Goal: Task Accomplishment & Management: Use online tool/utility

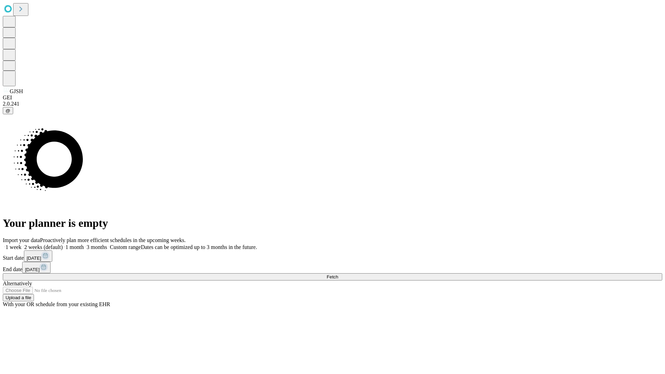
click at [63, 244] on label "2 weeks (default)" at bounding box center [41, 247] width 41 height 6
click at [338, 274] on span "Fetch" at bounding box center [332, 276] width 11 height 5
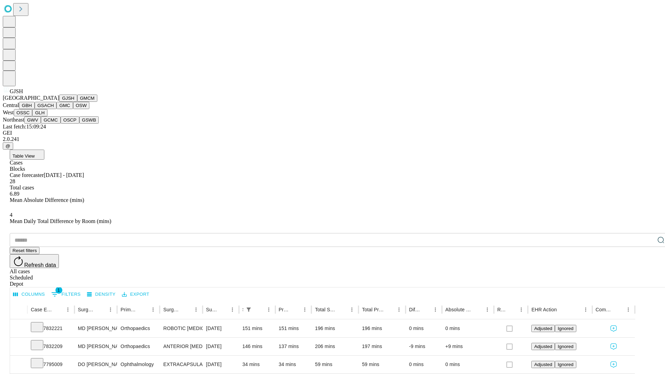
click at [77, 102] on button "GMCM" at bounding box center [87, 98] width 20 height 7
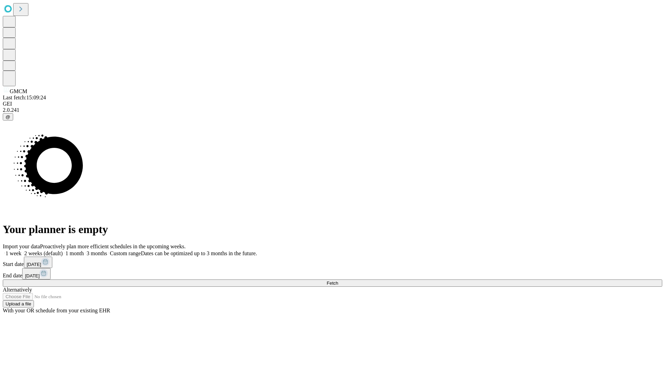
click at [63, 251] on label "2 weeks (default)" at bounding box center [41, 254] width 41 height 6
click at [338, 281] on span "Fetch" at bounding box center [332, 283] width 11 height 5
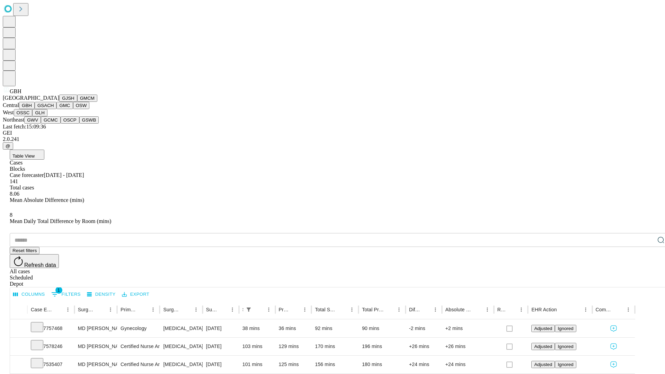
click at [54, 109] on button "GSACH" at bounding box center [46, 105] width 22 height 7
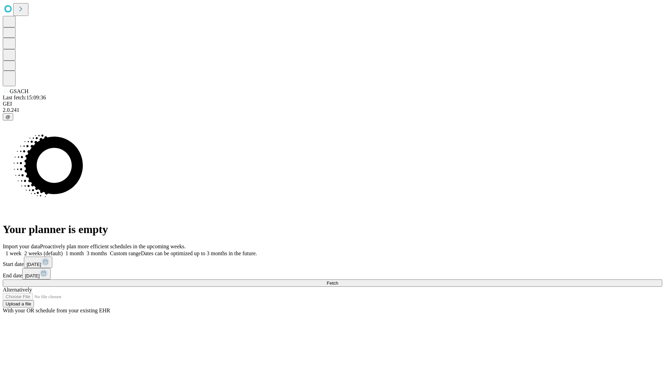
click at [338, 281] on span "Fetch" at bounding box center [332, 283] width 11 height 5
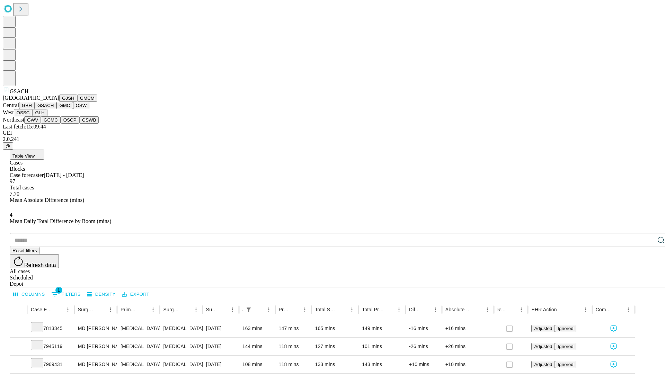
click at [56, 109] on button "GMC" at bounding box center [64, 105] width 16 height 7
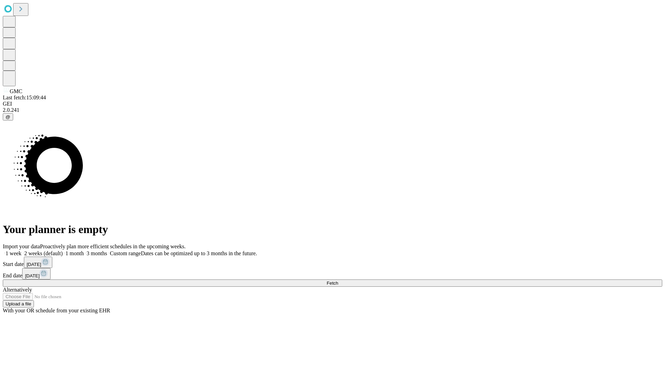
click at [63, 251] on label "2 weeks (default)" at bounding box center [41, 254] width 41 height 6
click at [338, 281] on span "Fetch" at bounding box center [332, 283] width 11 height 5
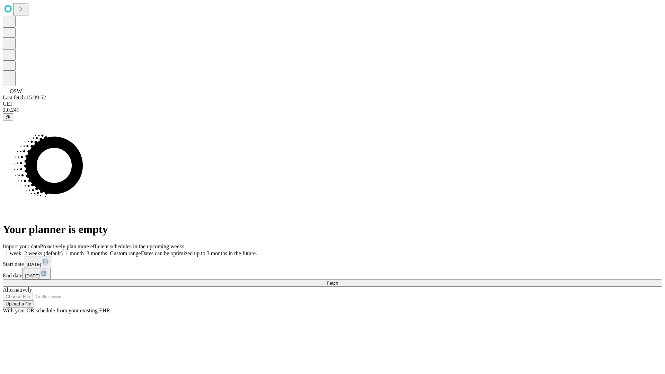
click at [63, 251] on label "2 weeks (default)" at bounding box center [41, 254] width 41 height 6
click at [338, 281] on span "Fetch" at bounding box center [332, 283] width 11 height 5
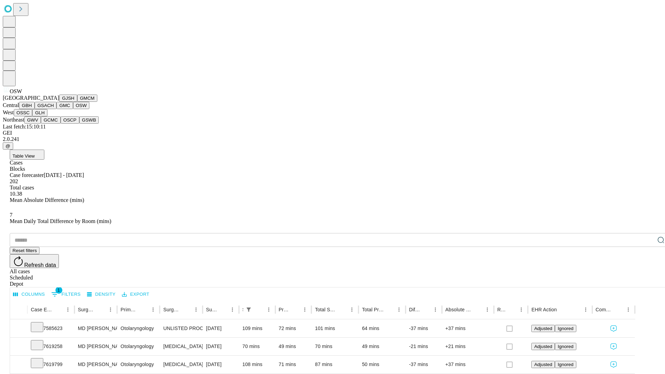
click at [33, 116] on button "OSSC" at bounding box center [23, 112] width 19 height 7
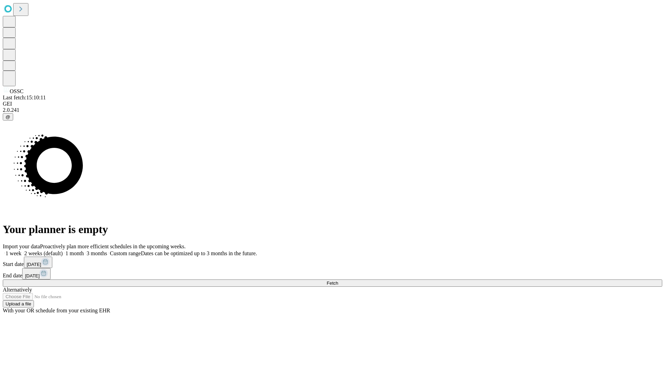
click at [63, 251] on label "2 weeks (default)" at bounding box center [41, 254] width 41 height 6
click at [338, 281] on span "Fetch" at bounding box center [332, 283] width 11 height 5
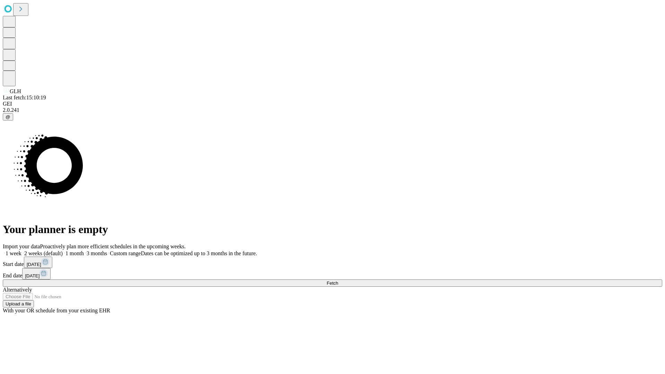
click at [63, 251] on label "2 weeks (default)" at bounding box center [41, 254] width 41 height 6
click at [338, 281] on span "Fetch" at bounding box center [332, 283] width 11 height 5
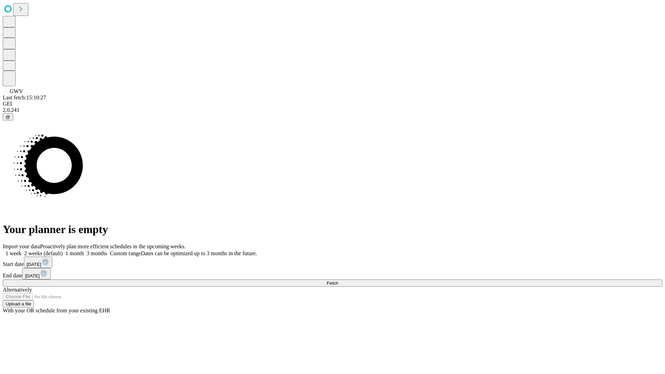
click at [63, 251] on label "2 weeks (default)" at bounding box center [41, 254] width 41 height 6
click at [338, 281] on span "Fetch" at bounding box center [332, 283] width 11 height 5
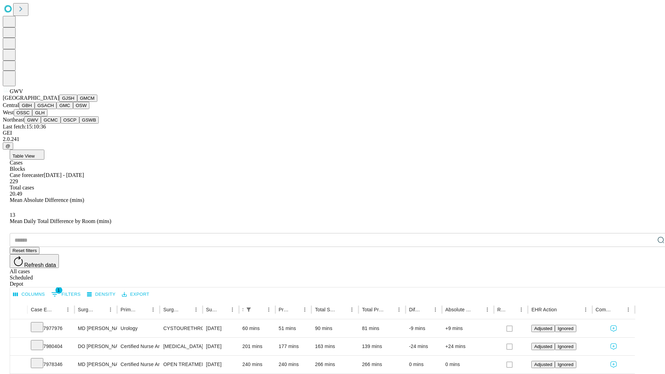
click at [54, 124] on button "GCMC" at bounding box center [51, 119] width 20 height 7
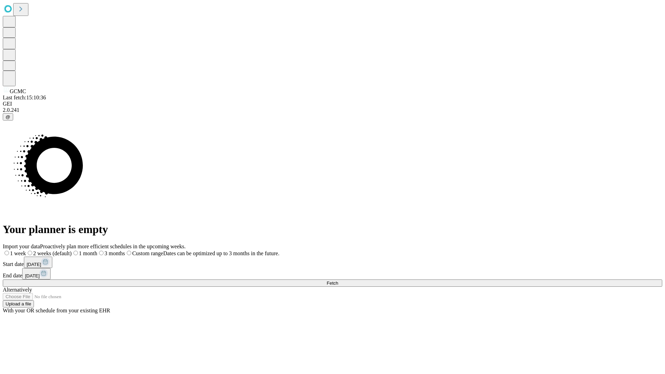
click at [72, 251] on label "2 weeks (default)" at bounding box center [49, 254] width 46 height 6
click at [338, 281] on span "Fetch" at bounding box center [332, 283] width 11 height 5
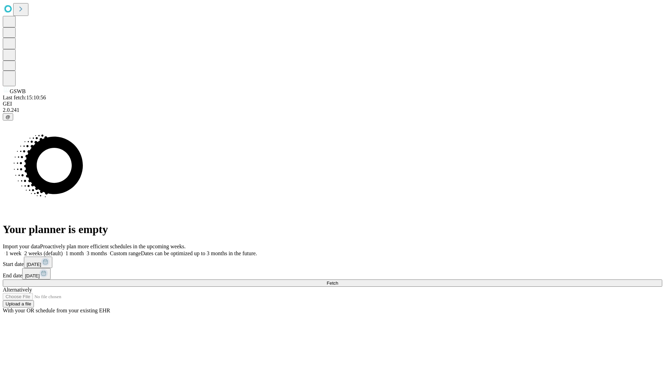
click at [338, 281] on span "Fetch" at bounding box center [332, 283] width 11 height 5
